Goal: Information Seeking & Learning: Learn about a topic

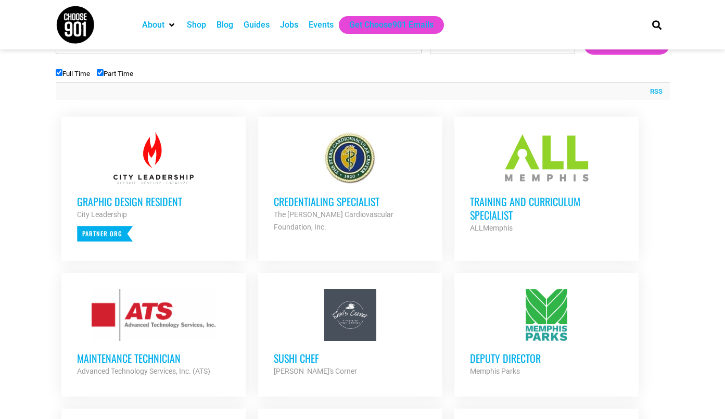
scroll to position [356, 0]
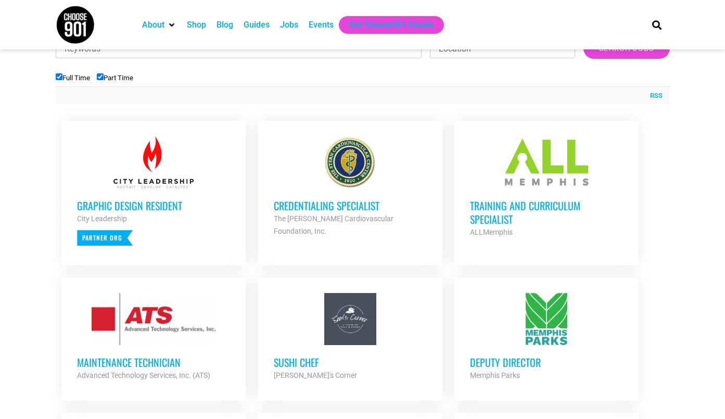
click at [491, 205] on h3 "Training and Curriculum Specialist" at bounding box center [546, 212] width 153 height 27
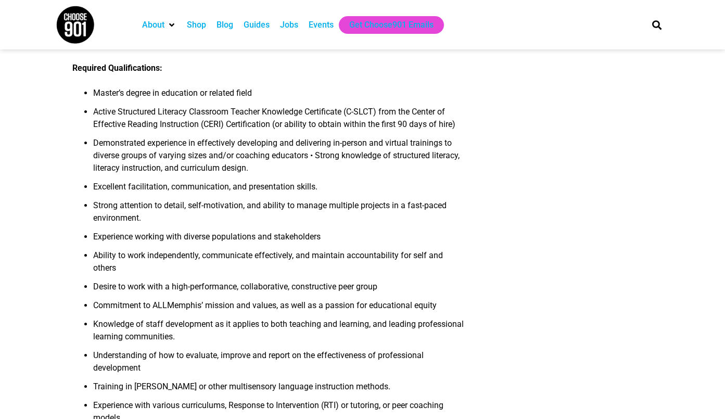
scroll to position [780, 0]
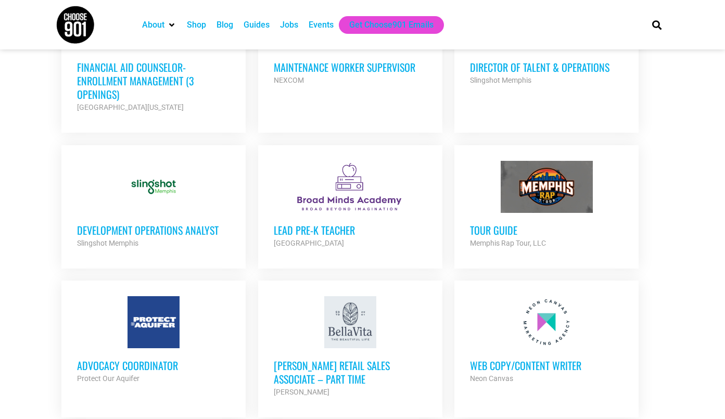
scroll to position [953, 0]
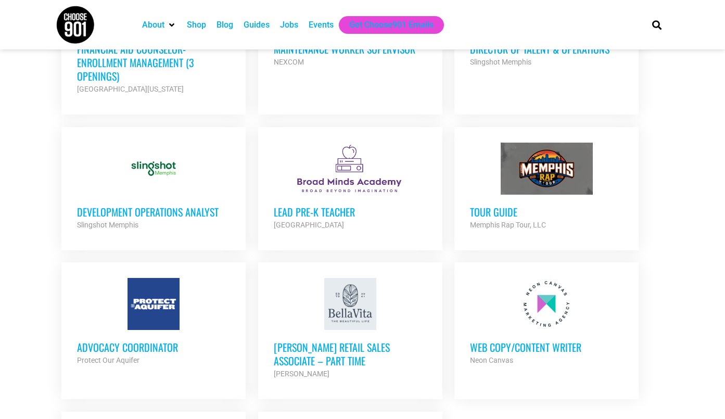
click at [316, 205] on h3 "Lead Pre-K Teacher" at bounding box center [350, 212] width 153 height 14
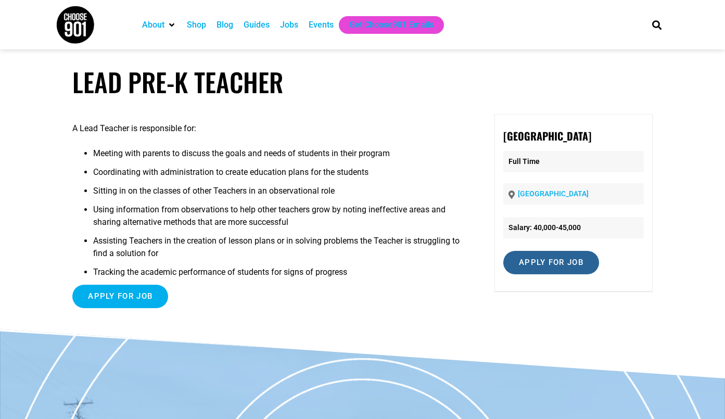
click at [541, 266] on input "Apply for job" at bounding box center [551, 262] width 96 height 23
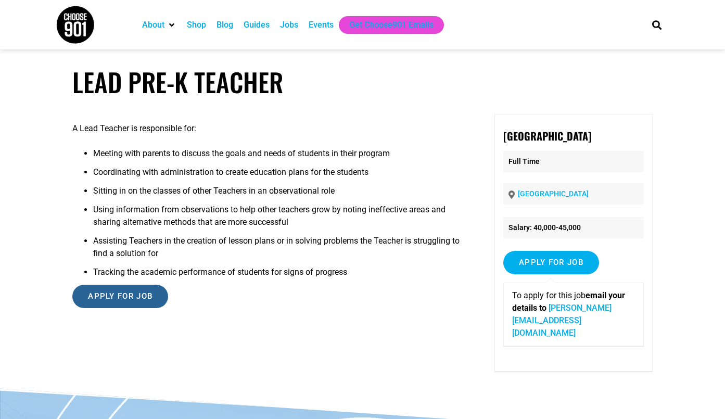
click at [114, 288] on input "Apply for job" at bounding box center [120, 296] width 96 height 23
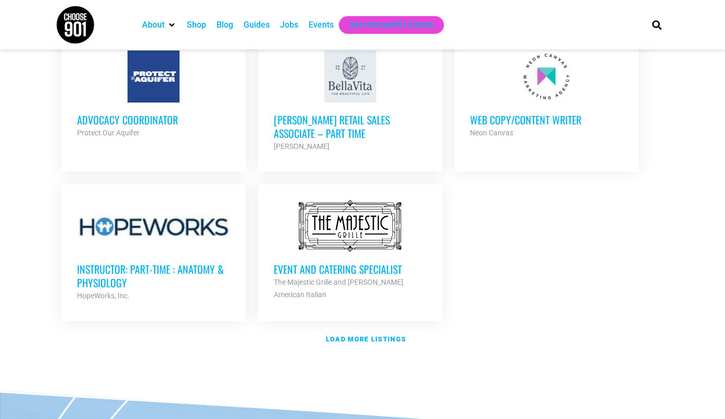
scroll to position [1260, 0]
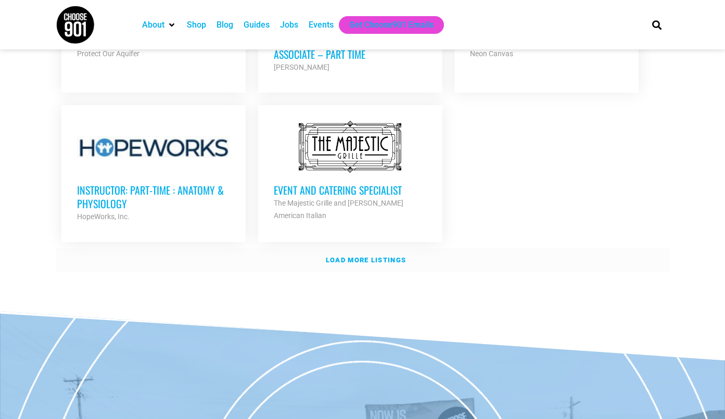
click at [365, 256] on strong "Load more listings" at bounding box center [366, 260] width 80 height 8
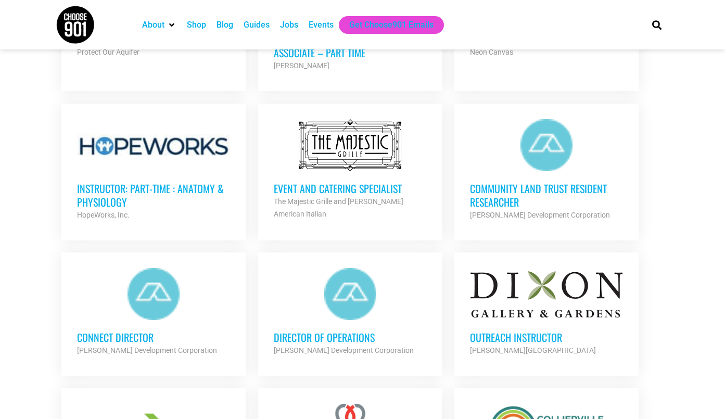
scroll to position [1262, 0]
click at [172, 284] on div at bounding box center [153, 293] width 153 height 52
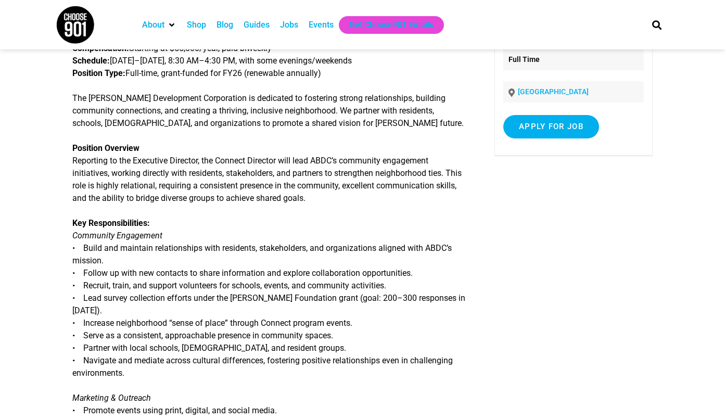
scroll to position [128, 0]
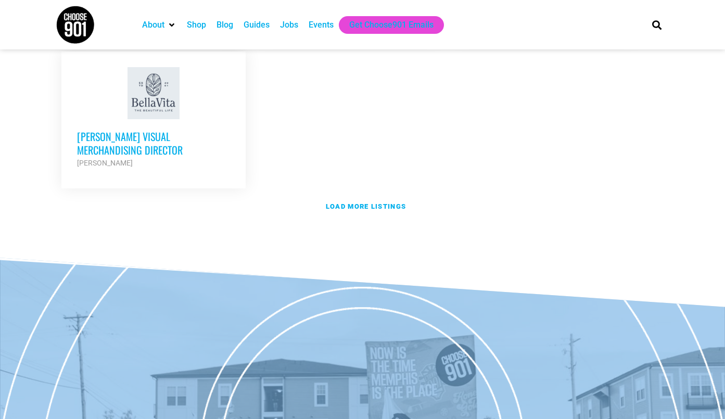
scroll to position [2344, 0]
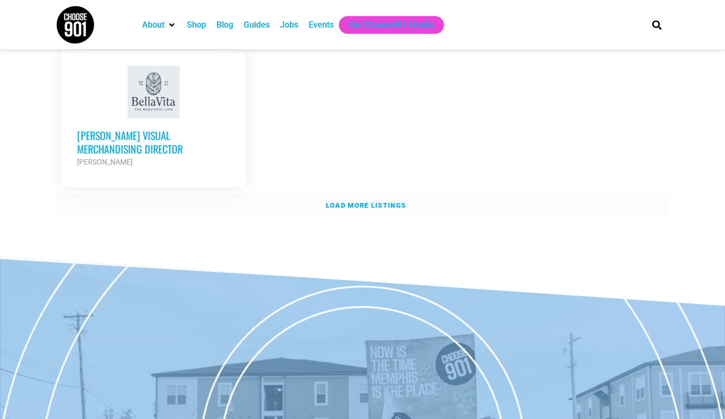
click at [384, 201] on strong "Load more listings" at bounding box center [366, 205] width 80 height 8
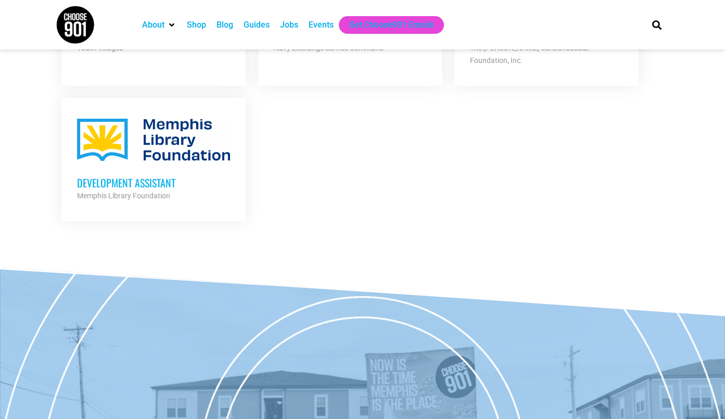
scroll to position [2897, 0]
